Goal: Browse casually

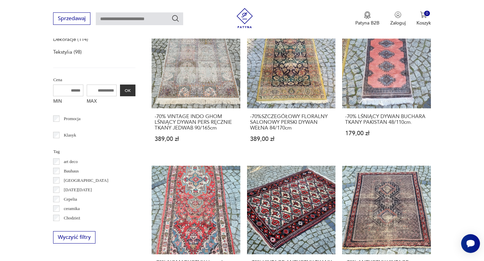
scroll to position [20, 0]
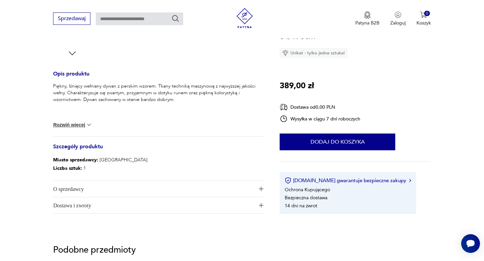
scroll to position [287, 0]
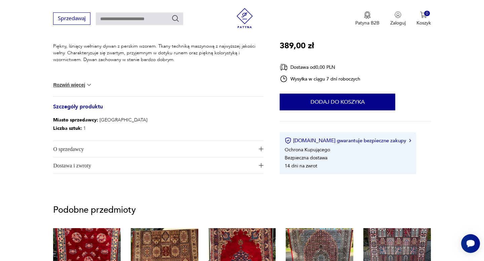
click at [261, 152] on button "O sprzedawcy" at bounding box center [158, 149] width 210 height 16
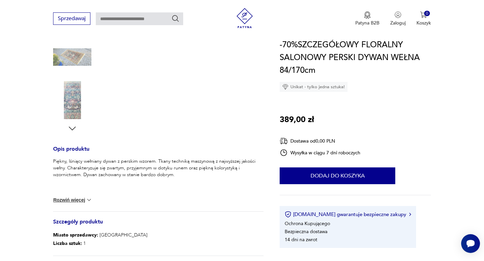
scroll to position [139, 0]
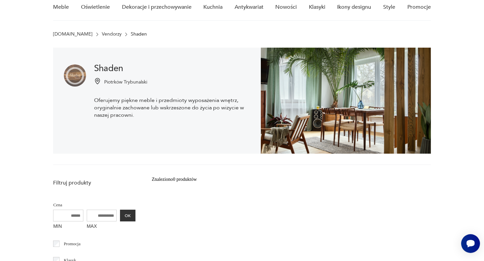
scroll to position [33, 0]
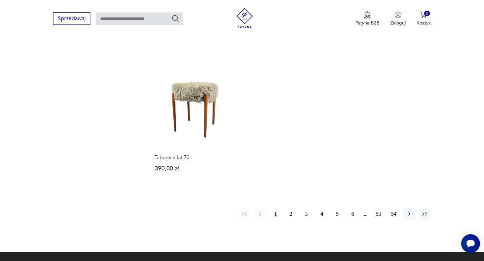
scroll to position [928, 0]
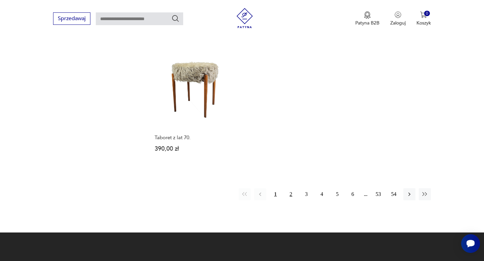
click at [292, 191] on button "2" at bounding box center [291, 195] width 12 height 12
